Goal: Entertainment & Leisure: Consume media (video, audio)

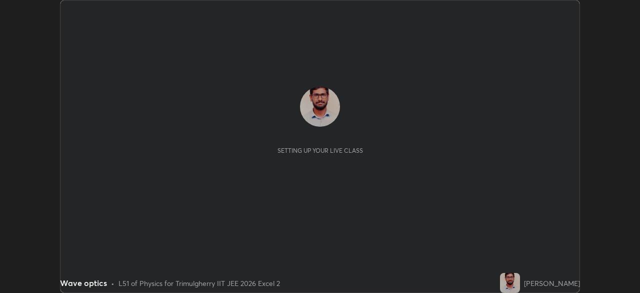
scroll to position [293, 640]
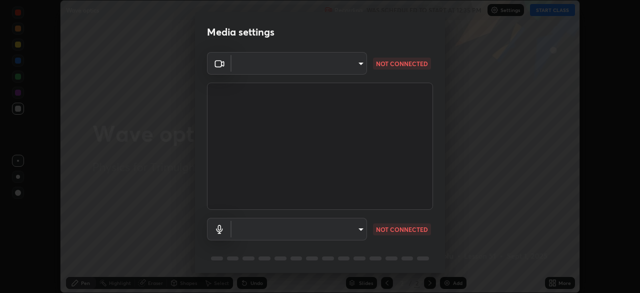
type input "fc4d4439d1e3cd5bf723ac255ffd14dacaf4da6be6177ce78d3c554f4da9d8ff"
type input "default"
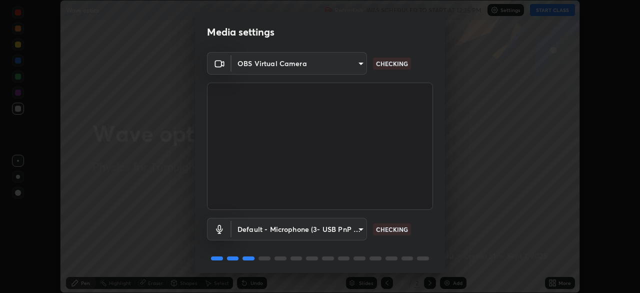
scroll to position [36, 0]
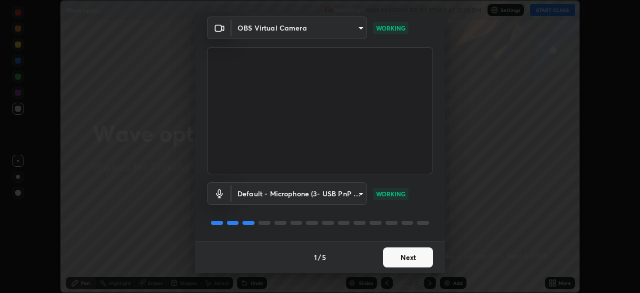
click at [412, 263] on button "Next" at bounding box center [408, 257] width 50 height 20
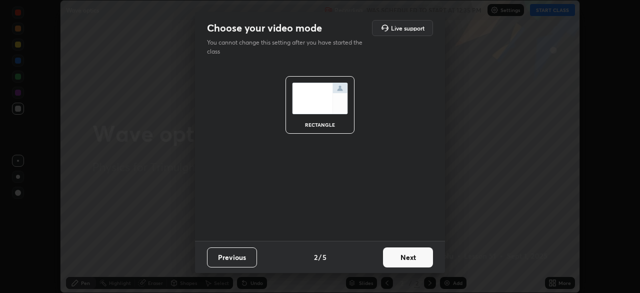
click at [408, 257] on button "Next" at bounding box center [408, 257] width 50 height 20
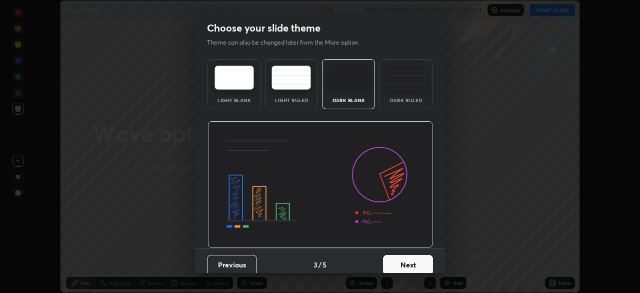
click at [407, 264] on button "Next" at bounding box center [408, 265] width 50 height 20
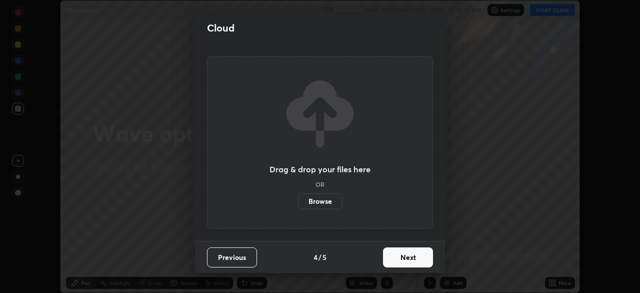
click at [409, 262] on button "Next" at bounding box center [408, 257] width 50 height 20
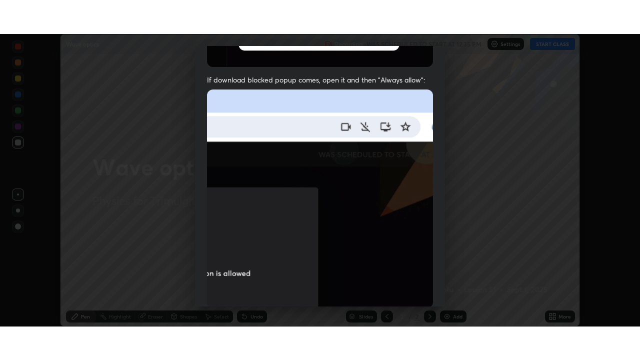
scroll to position [240, 0]
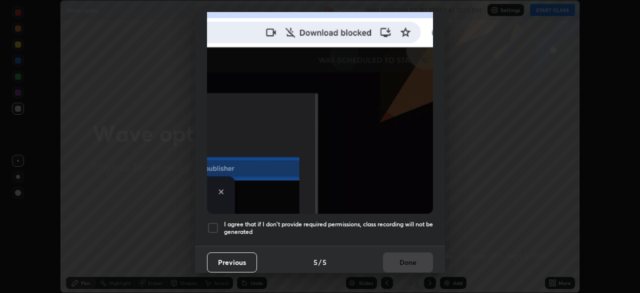
click at [216, 222] on div at bounding box center [213, 228] width 12 height 12
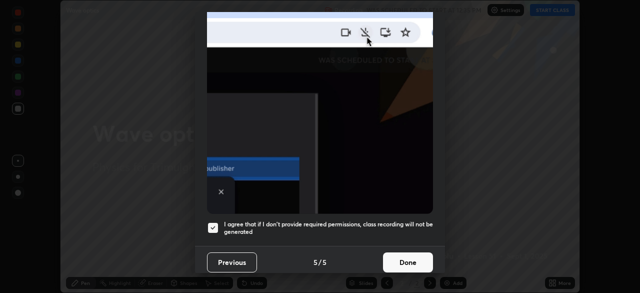
click at [403, 255] on button "Done" at bounding box center [408, 262] width 50 height 20
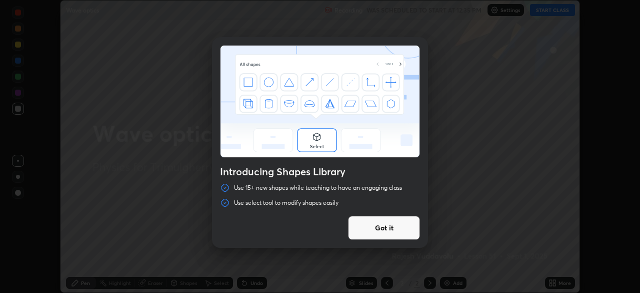
click at [373, 227] on button "Got it" at bounding box center [384, 228] width 72 height 24
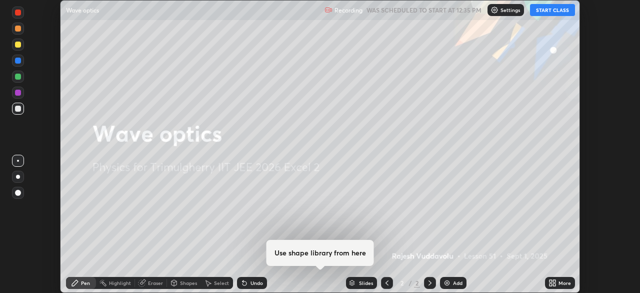
click at [551, 12] on button "START CLASS" at bounding box center [552, 10] width 45 height 12
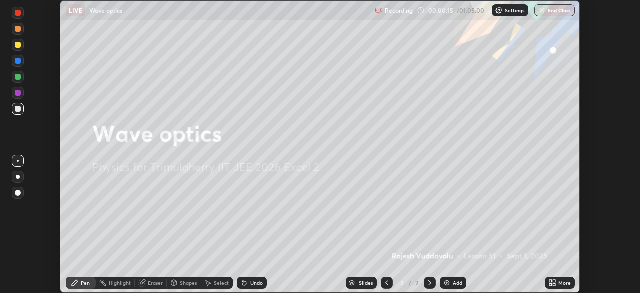
click at [553, 281] on icon at bounding box center [554, 281] width 3 height 3
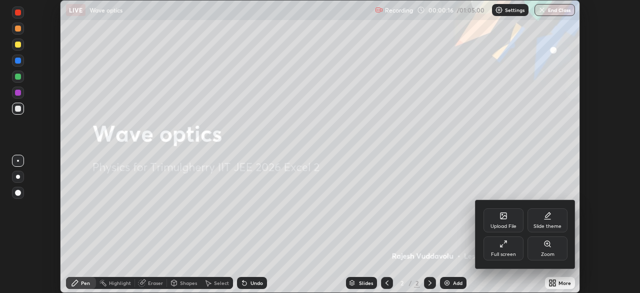
click at [508, 241] on div "Full screen" at bounding box center [504, 248] width 40 height 24
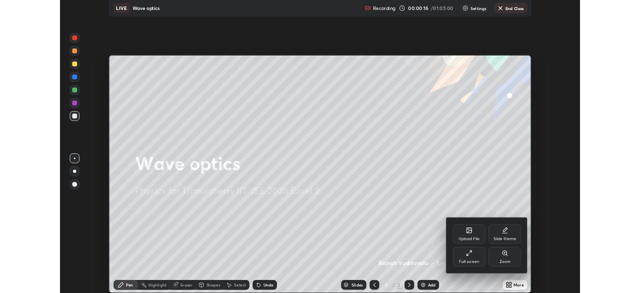
scroll to position [360, 640]
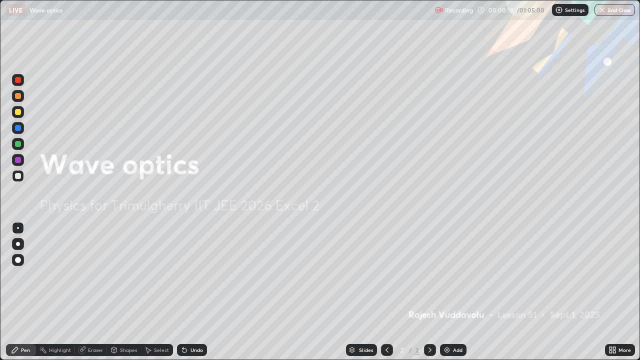
click at [618, 292] on div "More" at bounding box center [620, 350] width 30 height 12
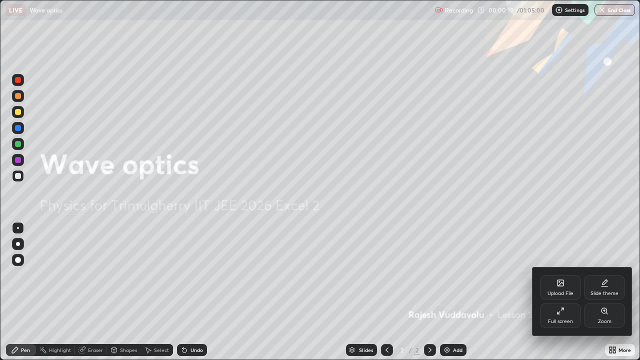
click at [568, 292] on div "Full screen" at bounding box center [561, 316] width 40 height 24
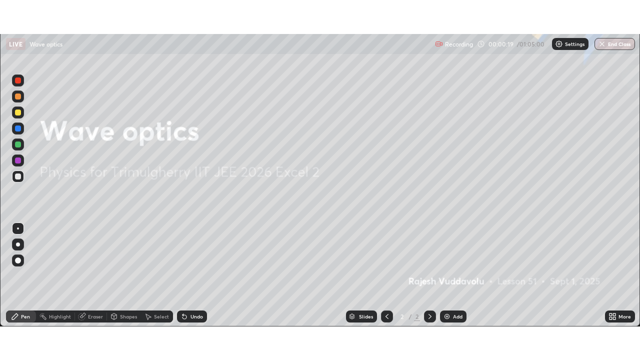
scroll to position [49745, 49397]
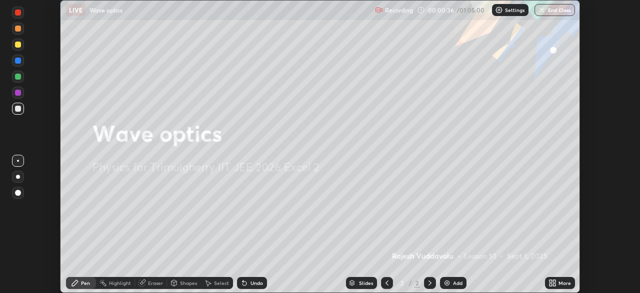
click at [555, 280] on icon at bounding box center [554, 281] width 3 height 3
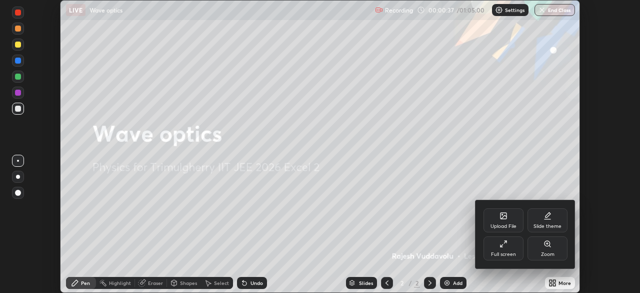
click at [513, 245] on div "Full screen" at bounding box center [504, 248] width 40 height 24
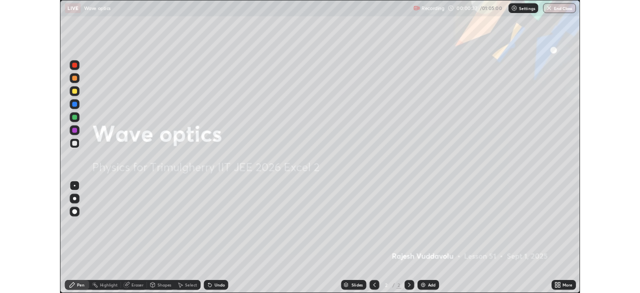
scroll to position [360, 640]
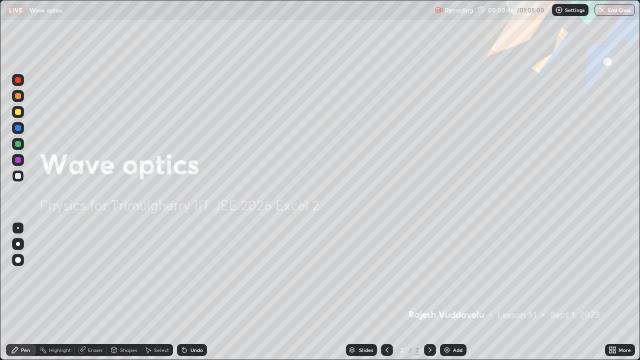
click at [97, 292] on div "Eraser" at bounding box center [95, 350] width 15 height 5
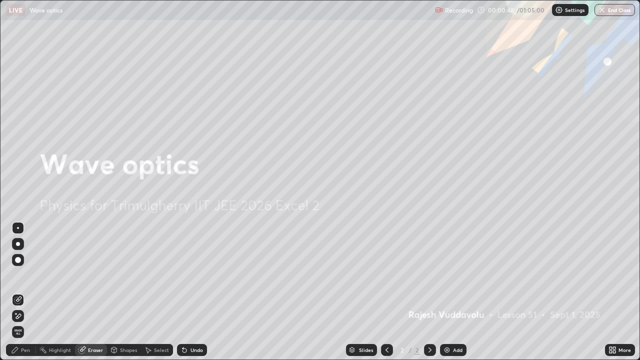
click at [448, 292] on img at bounding box center [447, 350] width 8 height 8
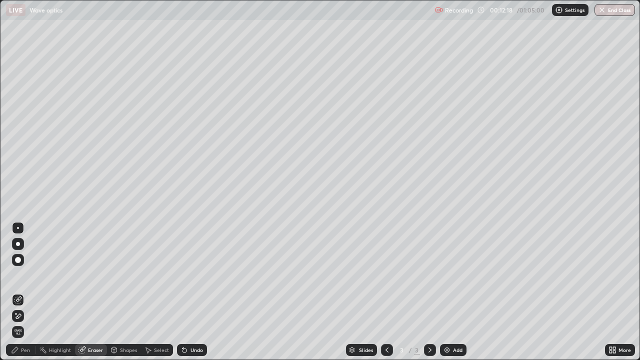
click at [26, 292] on div "Pen" at bounding box center [25, 350] width 9 height 5
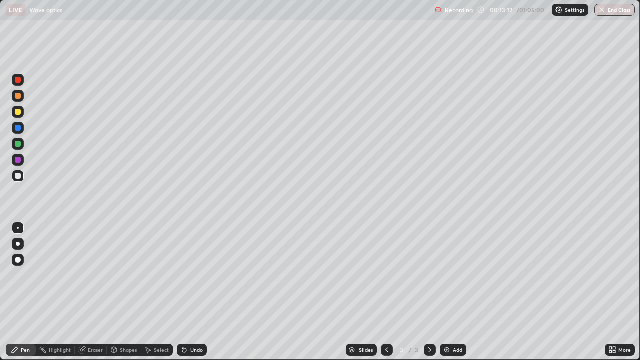
click at [162, 292] on div "Select" at bounding box center [161, 350] width 15 height 5
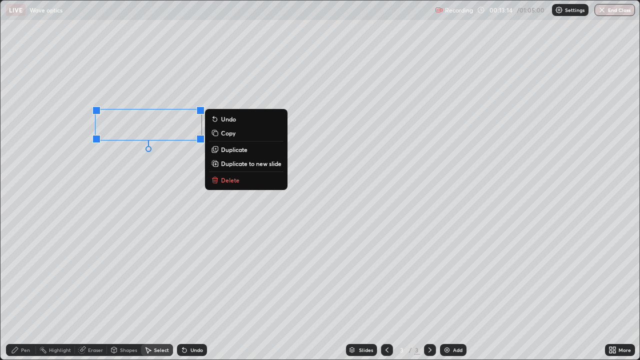
click at [239, 180] on p "Delete" at bounding box center [230, 180] width 19 height 8
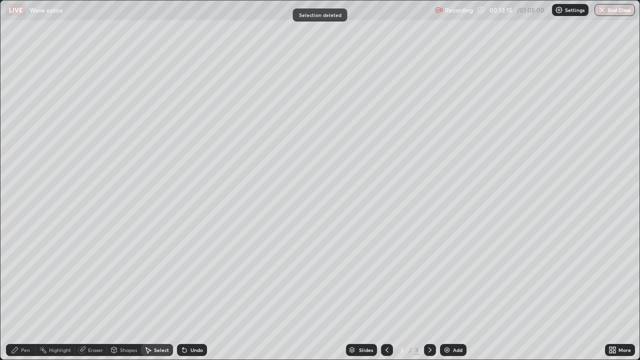
click at [26, 292] on div "Pen" at bounding box center [21, 350] width 30 height 12
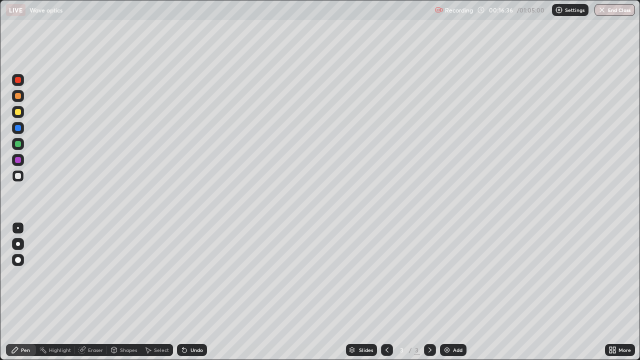
click at [160, 292] on div "Select" at bounding box center [161, 350] width 15 height 5
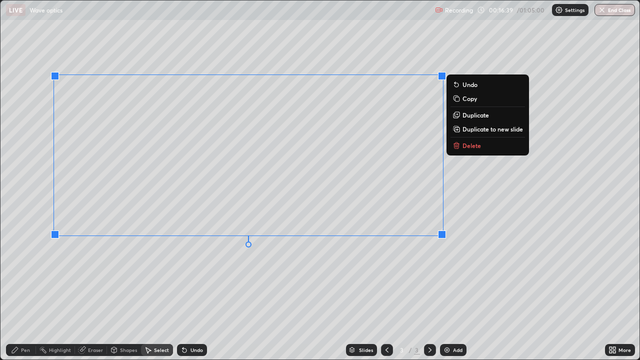
click at [465, 149] on p "Delete" at bounding box center [472, 146] width 19 height 8
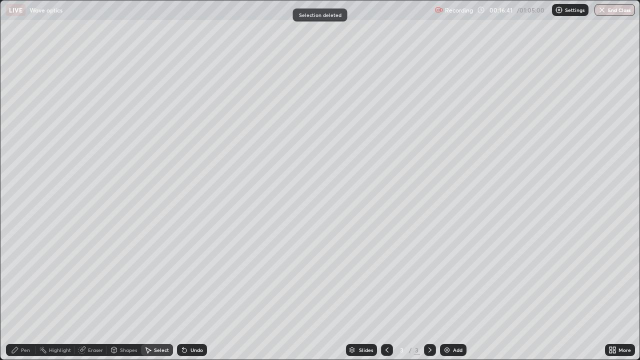
click at [22, 292] on div "Pen" at bounding box center [21, 350] width 30 height 12
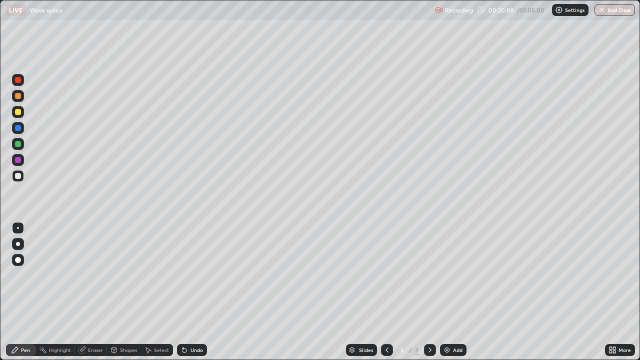
click at [95, 292] on div "Eraser" at bounding box center [95, 350] width 15 height 5
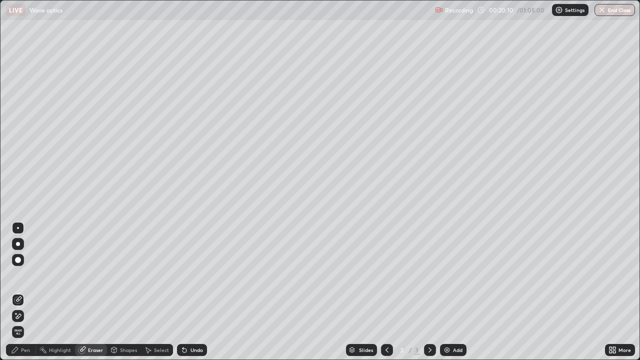
click at [22, 292] on div "Pen" at bounding box center [25, 350] width 9 height 5
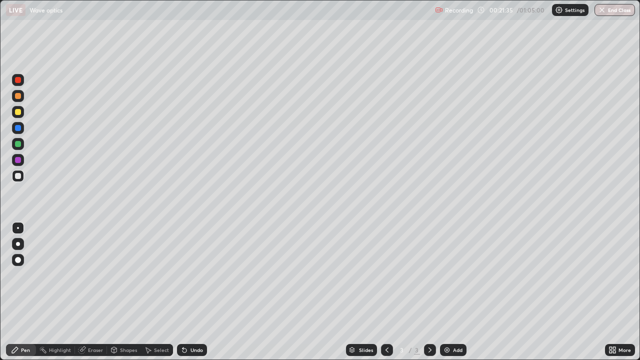
click at [191, 292] on div "Undo" at bounding box center [197, 350] width 13 height 5
click at [192, 292] on div "Undo" at bounding box center [197, 350] width 13 height 5
click at [194, 292] on div "Undo" at bounding box center [197, 350] width 13 height 5
click at [195, 292] on div "Undo" at bounding box center [197, 350] width 13 height 5
click at [193, 292] on div "Undo" at bounding box center [192, 350] width 30 height 12
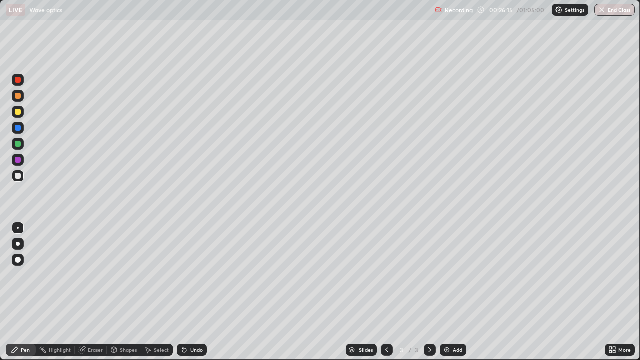
click at [89, 292] on div "Eraser" at bounding box center [95, 350] width 15 height 5
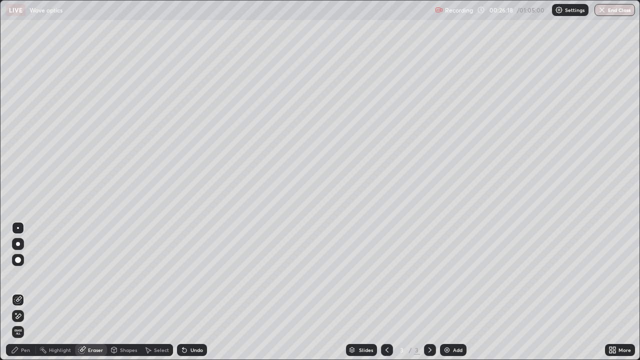
click at [30, 292] on div "Pen" at bounding box center [21, 350] width 30 height 12
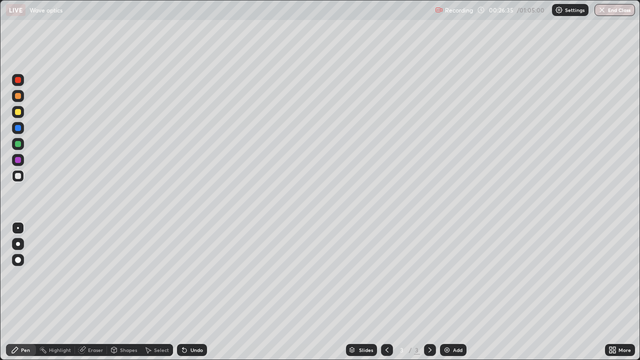
click at [184, 292] on icon at bounding box center [185, 351] width 4 height 4
click at [155, 292] on div "Select" at bounding box center [157, 350] width 32 height 12
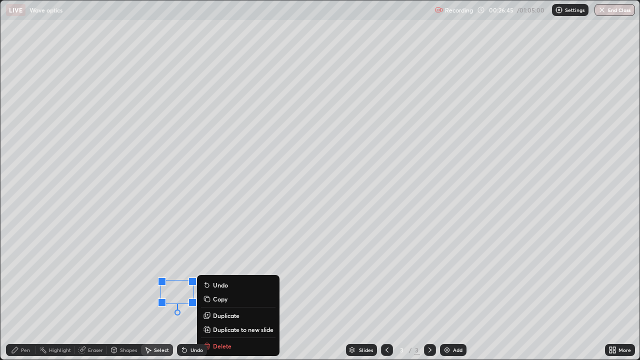
click at [220, 292] on div "Slides 3 / 3 Add" at bounding box center [406, 350] width 398 height 20
click at [219, 292] on div "Slides 3 / 3 Add" at bounding box center [406, 350] width 398 height 20
click at [223, 292] on div "Slides 3 / 3 Add" at bounding box center [406, 350] width 398 height 20
click at [154, 292] on div "0 ° Undo Copy Duplicate Duplicate to new slide Delete" at bounding box center [320, 180] width 639 height 359
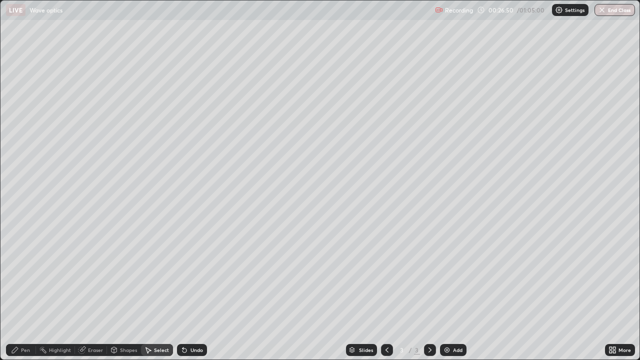
click at [93, 292] on div "Eraser" at bounding box center [95, 350] width 15 height 5
click at [20, 292] on div "Pen" at bounding box center [21, 350] width 30 height 12
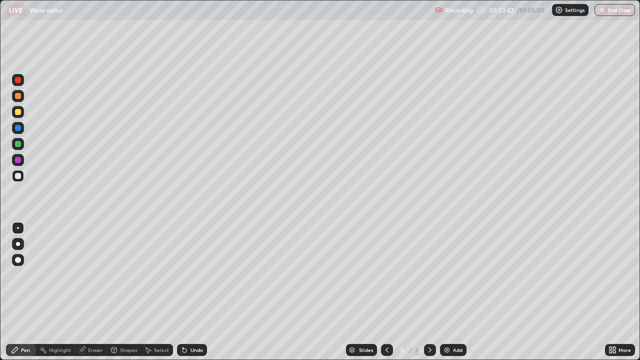
click at [444, 292] on img at bounding box center [447, 350] width 8 height 8
click at [191, 292] on div "Undo" at bounding box center [197, 350] width 13 height 5
click at [192, 292] on div "Undo" at bounding box center [192, 350] width 30 height 12
click at [194, 292] on div "Undo" at bounding box center [192, 350] width 30 height 12
click at [192, 292] on div "Undo" at bounding box center [192, 350] width 30 height 12
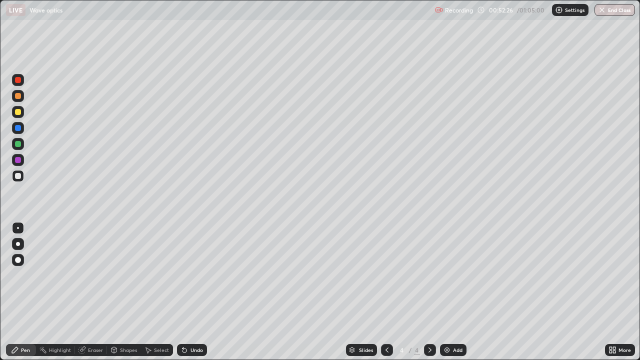
click at [156, 292] on div "Select" at bounding box center [161, 350] width 15 height 5
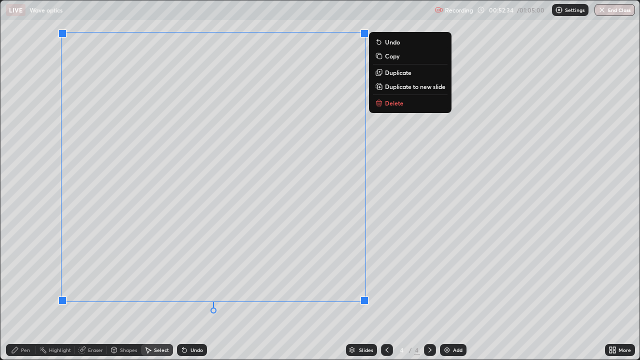
click at [389, 108] on button "Delete" at bounding box center [410, 103] width 75 height 12
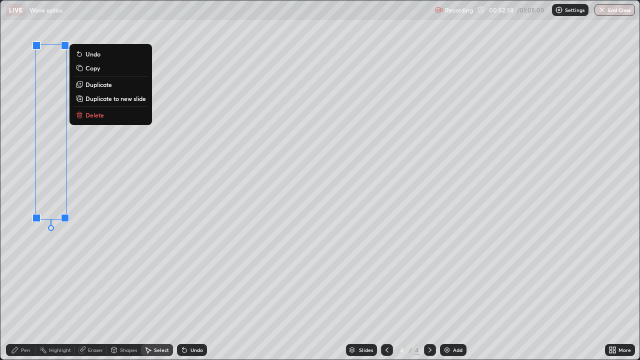
click at [93, 116] on p "Delete" at bounding box center [95, 115] width 19 height 8
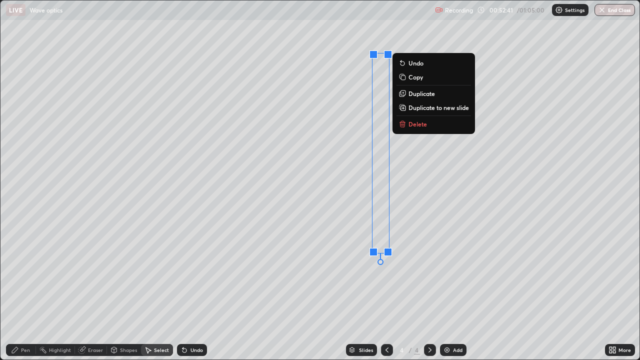
click at [412, 129] on button "Delete" at bounding box center [434, 124] width 75 height 12
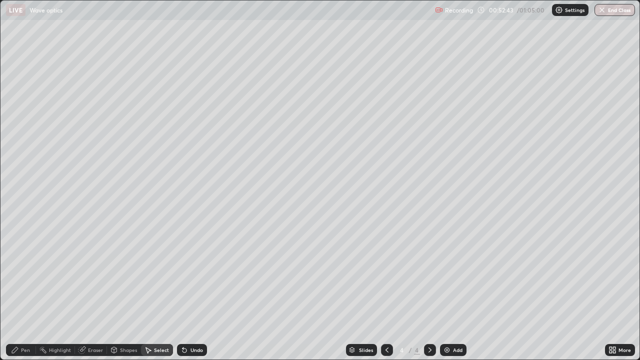
click at [23, 292] on div "Pen" at bounding box center [25, 350] width 9 height 5
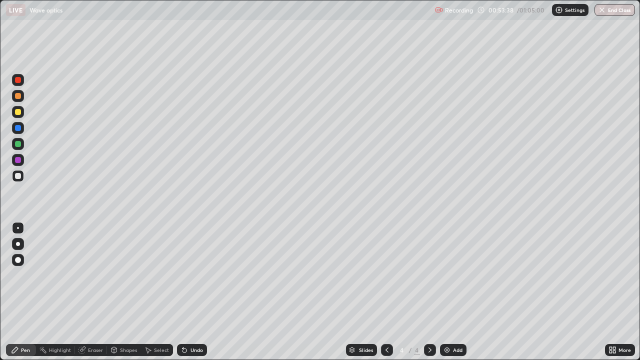
click at [94, 292] on div "Eraser" at bounding box center [95, 350] width 15 height 5
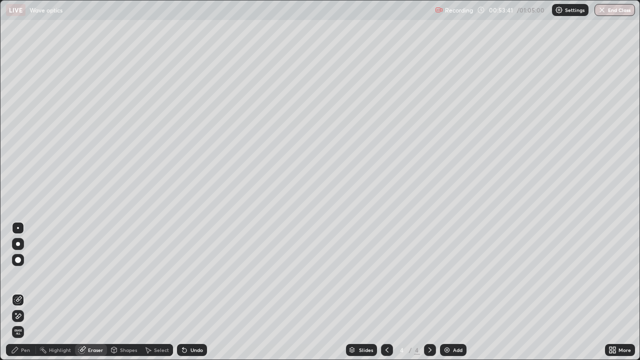
click at [23, 292] on div "Pen" at bounding box center [21, 350] width 30 height 12
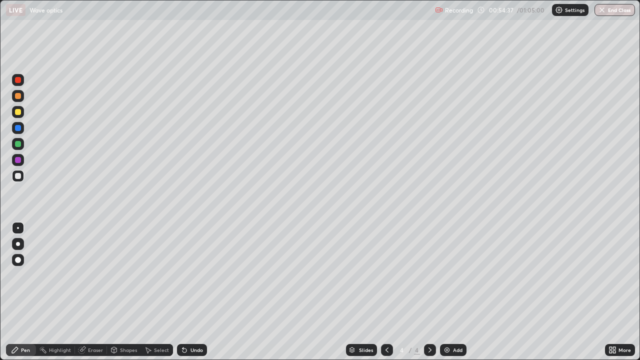
click at [196, 292] on div "Undo" at bounding box center [197, 350] width 13 height 5
click at [197, 292] on div "Undo" at bounding box center [197, 350] width 13 height 5
click at [188, 292] on div "Undo" at bounding box center [192, 350] width 30 height 12
click at [192, 292] on div "Undo" at bounding box center [192, 350] width 30 height 12
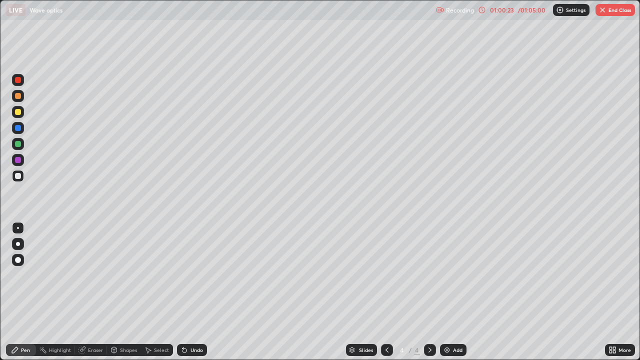
click at [159, 292] on div "Select" at bounding box center [161, 350] width 15 height 5
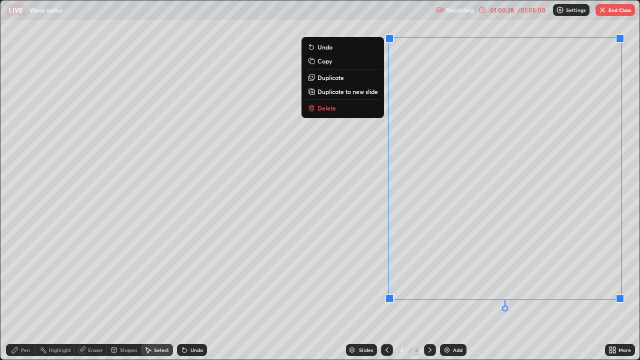
click at [339, 112] on button "Delete" at bounding box center [343, 108] width 75 height 12
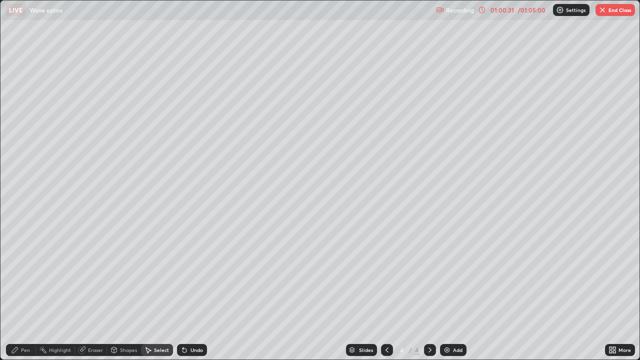
click at [28, 292] on div "Pen" at bounding box center [25, 350] width 9 height 5
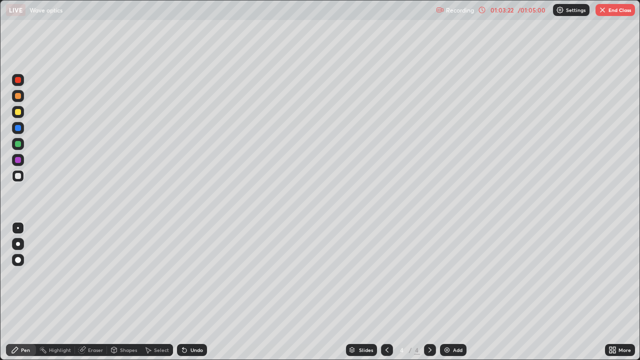
click at [18, 164] on div at bounding box center [18, 160] width 12 height 12
click at [123, 292] on div "Shapes" at bounding box center [128, 350] width 17 height 5
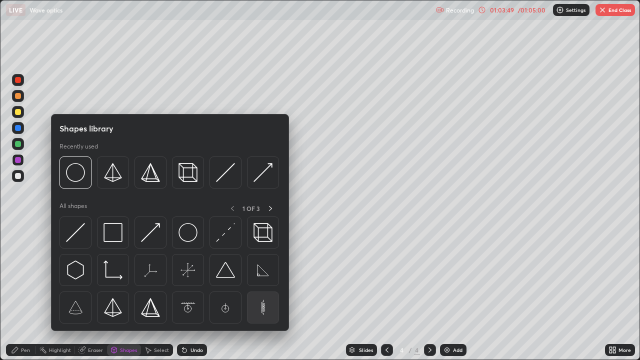
click at [264, 292] on img at bounding box center [263, 307] width 19 height 19
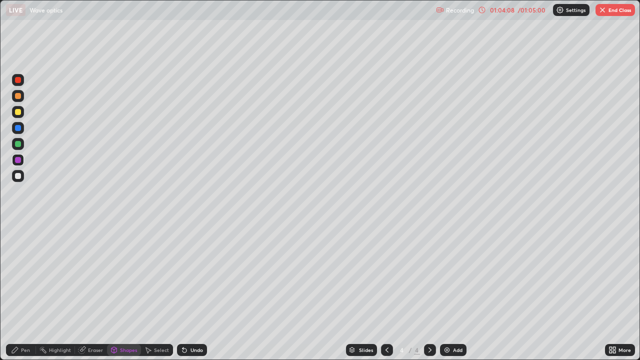
click at [156, 292] on div "Select" at bounding box center [161, 350] width 15 height 5
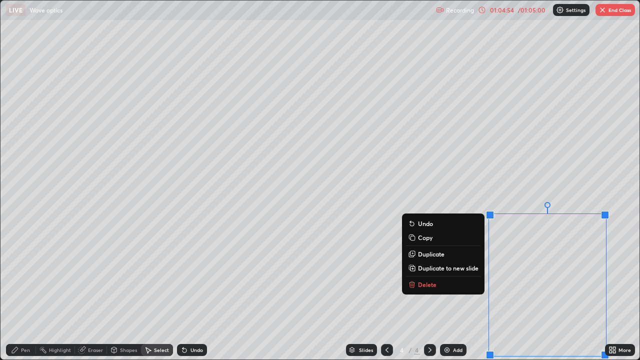
click at [435, 286] on button "Delete" at bounding box center [443, 285] width 75 height 12
click at [435, 289] on div "0 ° Undo Copy Duplicate Duplicate to new slide Delete" at bounding box center [320, 180] width 639 height 359
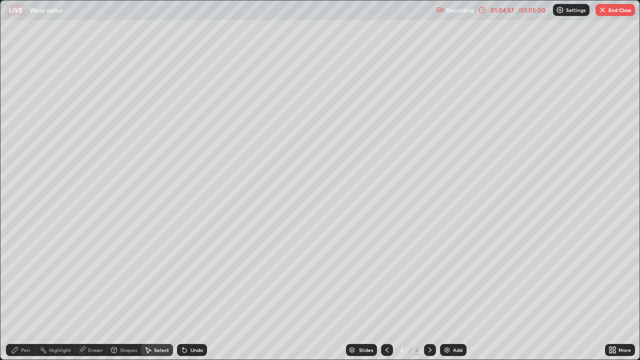
click at [608, 14] on button "End Class" at bounding box center [616, 10] width 40 height 12
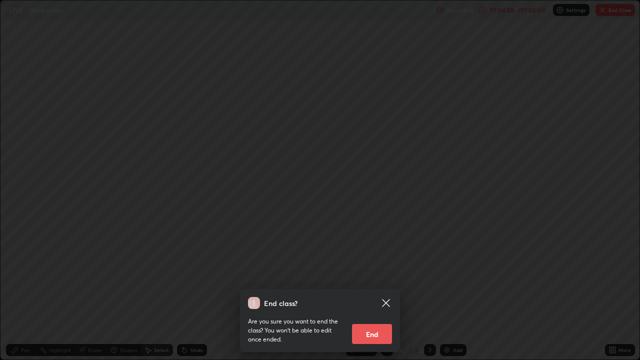
click at [376, 292] on button "End" at bounding box center [372, 334] width 40 height 20
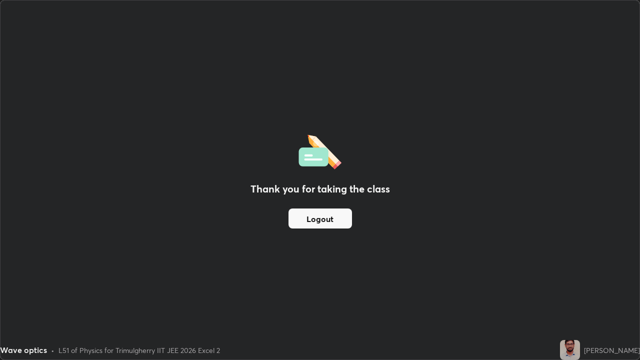
click at [341, 222] on button "Logout" at bounding box center [321, 219] width 64 height 20
click at [320, 217] on button "Logout" at bounding box center [321, 219] width 64 height 20
click at [320, 218] on button "Logout" at bounding box center [321, 219] width 64 height 20
click at [318, 219] on button "Logout" at bounding box center [321, 219] width 64 height 20
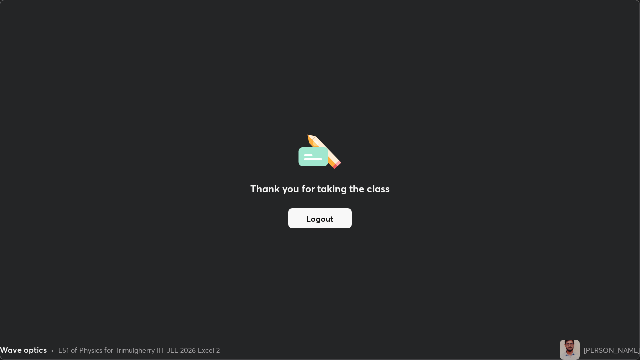
click at [318, 220] on button "Logout" at bounding box center [321, 219] width 64 height 20
click at [545, 135] on div "Thank you for taking the class Logout" at bounding box center [320, 180] width 639 height 359
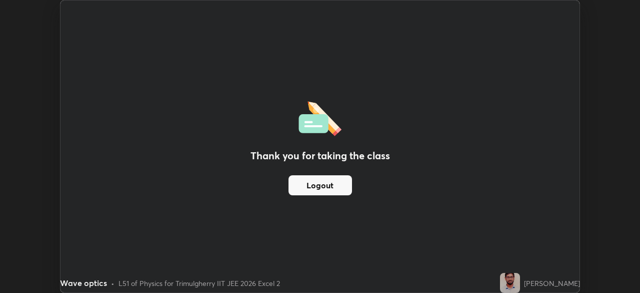
scroll to position [49745, 49397]
click at [349, 187] on button "Logout" at bounding box center [321, 185] width 64 height 20
click at [344, 183] on button "Logout" at bounding box center [321, 185] width 64 height 20
click at [338, 181] on button "Logout" at bounding box center [321, 185] width 64 height 20
click at [333, 185] on button "Logout" at bounding box center [321, 185] width 64 height 20
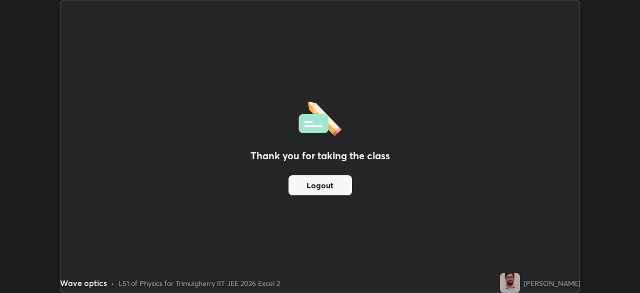
click at [330, 189] on button "Logout" at bounding box center [321, 185] width 64 height 20
click at [328, 191] on button "Logout" at bounding box center [321, 185] width 64 height 20
click at [326, 190] on button "Logout" at bounding box center [321, 185] width 64 height 20
click at [324, 191] on button "Logout" at bounding box center [321, 185] width 64 height 20
